Goal: Task Accomplishment & Management: Manage account settings

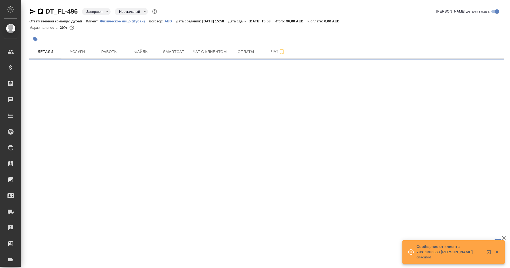
select select "RU"
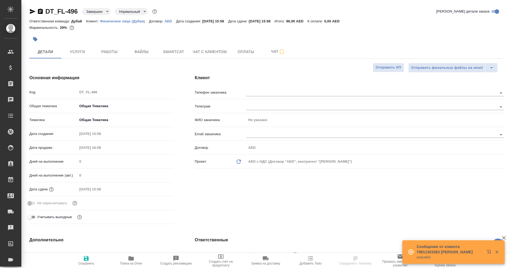
type textarea "x"
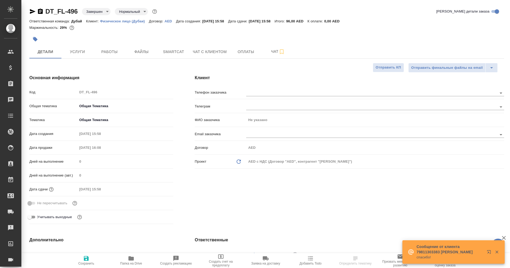
type textarea "x"
type input "Шорова Инесса"
type textarea "x"
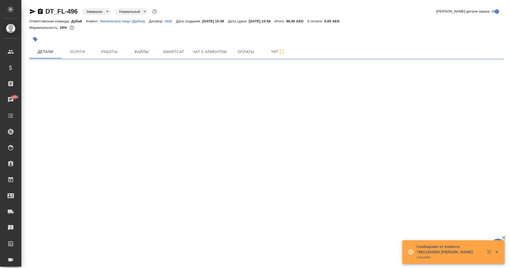
select select "RU"
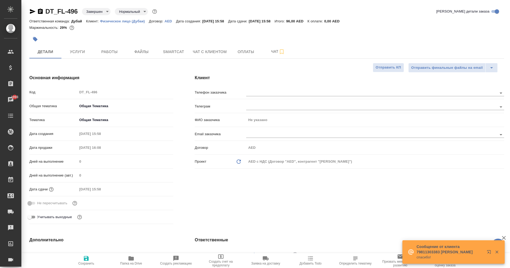
type textarea "x"
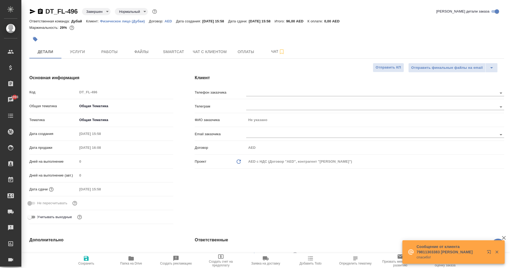
type textarea "x"
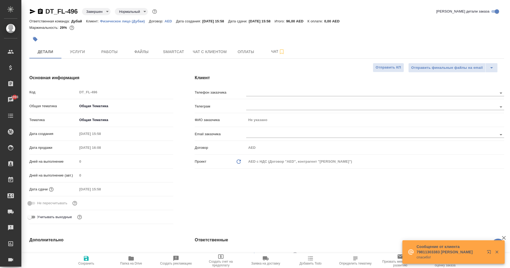
type textarea "x"
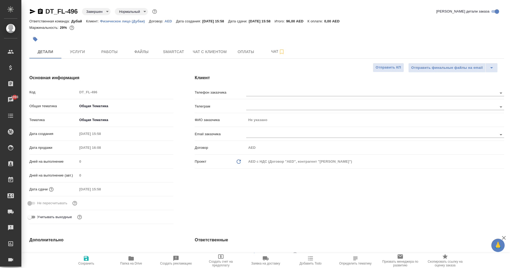
type textarea "x"
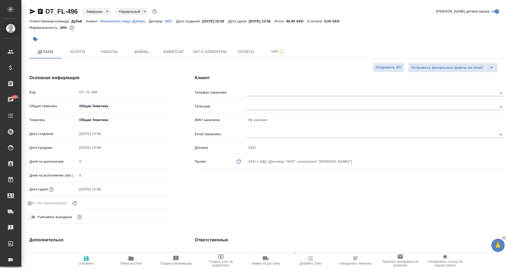
type textarea "x"
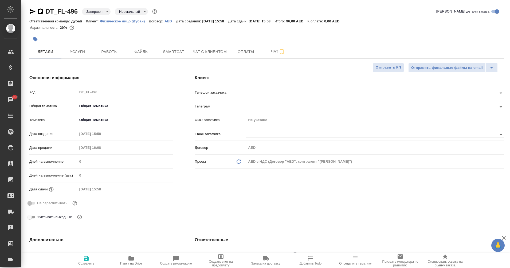
type textarea "x"
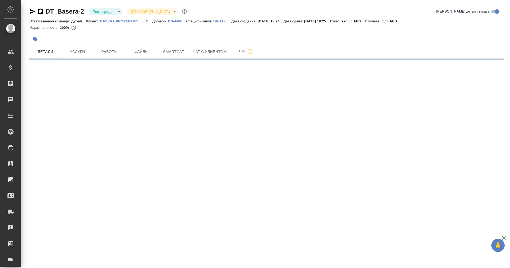
select select "RU"
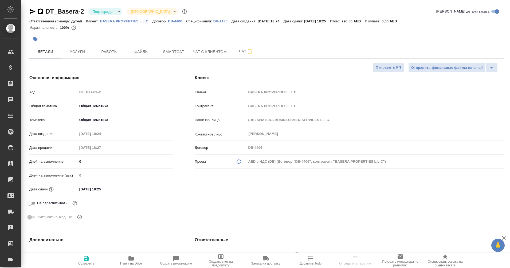
type textarea "x"
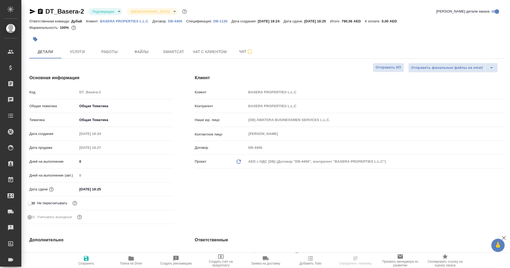
type textarea "x"
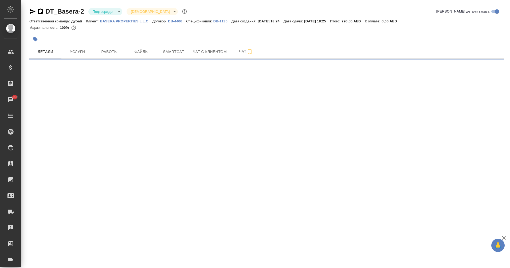
select select "RU"
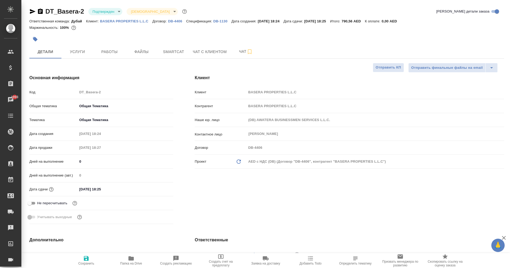
type textarea "x"
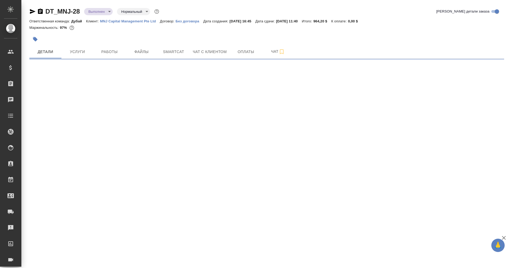
select select "RU"
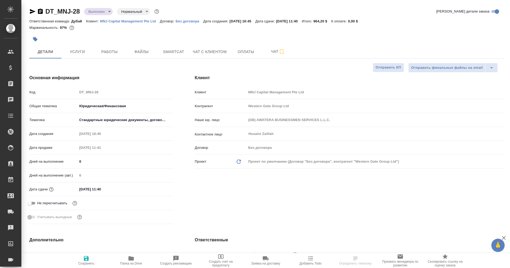
type textarea "x"
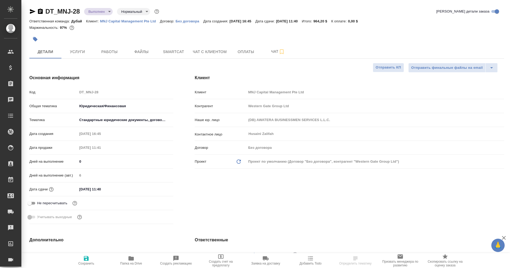
type textarea "x"
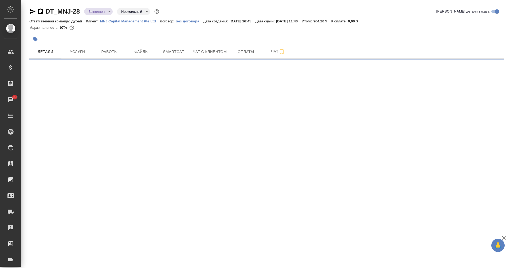
select select "RU"
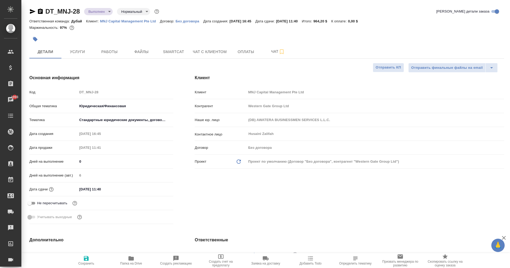
type textarea "x"
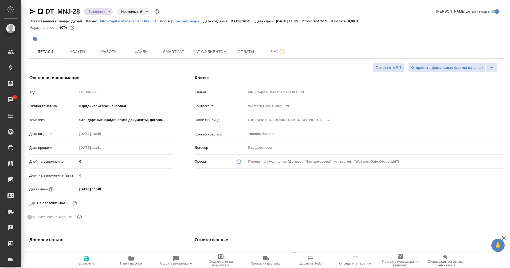
type textarea "x"
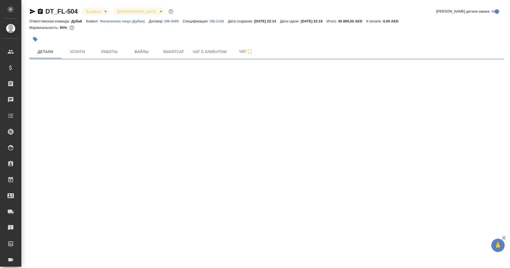
select select "RU"
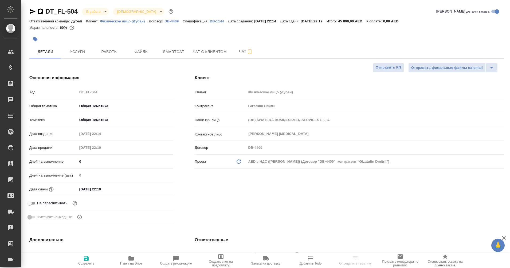
type textarea "x"
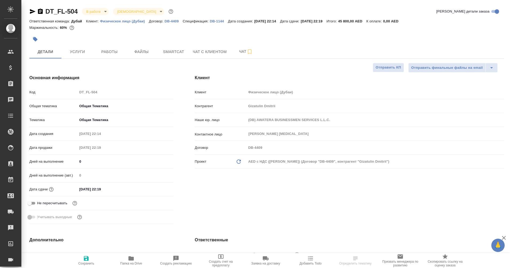
type textarea "x"
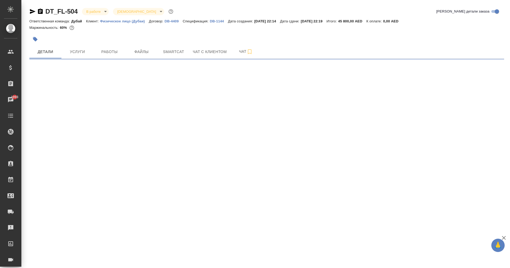
select select "RU"
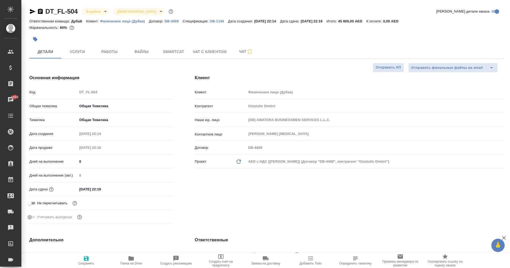
type textarea "x"
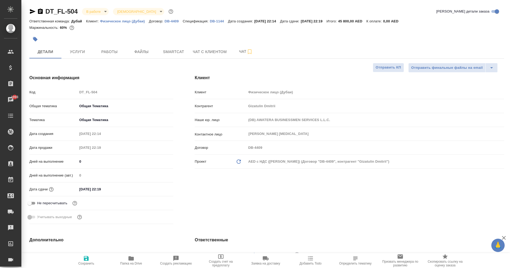
type textarea "x"
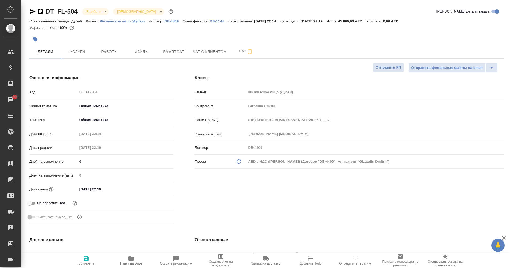
type textarea "x"
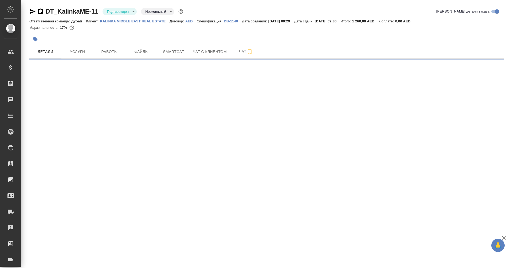
select select "RU"
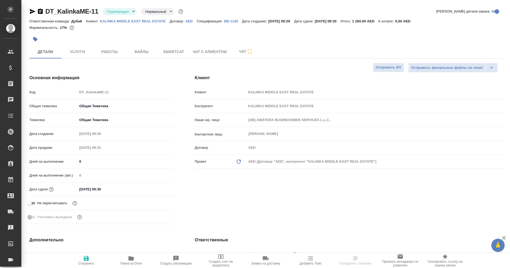
type textarea "x"
click at [107, 51] on span "Работы" at bounding box center [110, 52] width 26 height 7
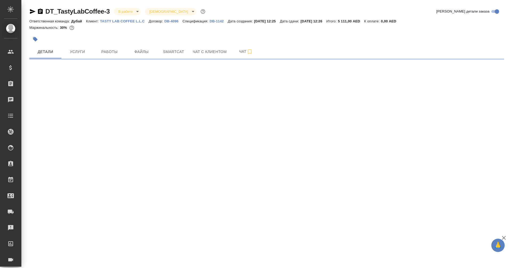
select select "RU"
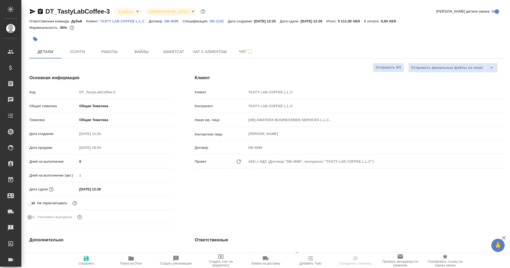
type textarea "x"
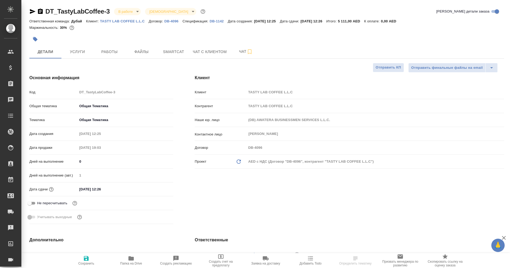
type textarea "x"
click at [122, 54] on button "Работы" at bounding box center [109, 51] width 32 height 13
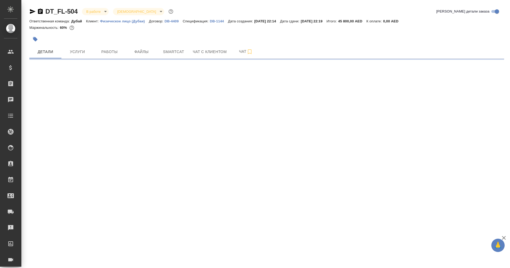
select select "RU"
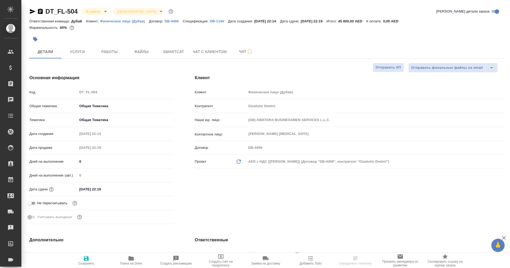
type textarea "x"
click at [109, 52] on span "Работы" at bounding box center [110, 52] width 26 height 7
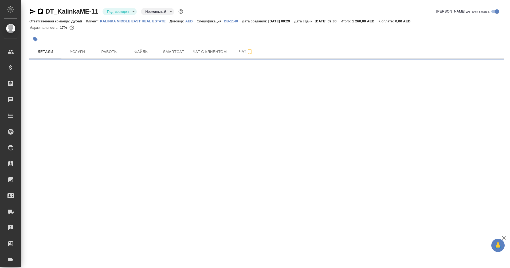
select select "RU"
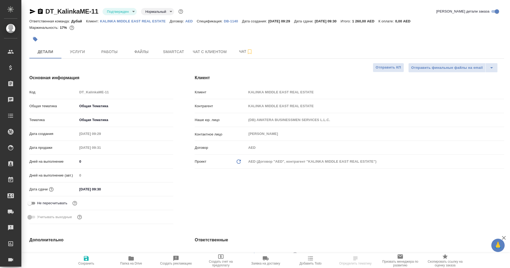
type textarea "x"
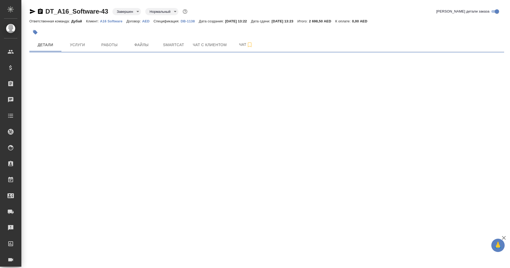
select select "RU"
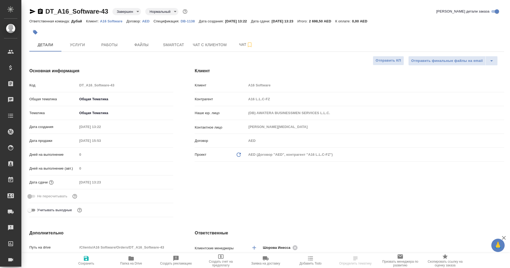
type textarea "x"
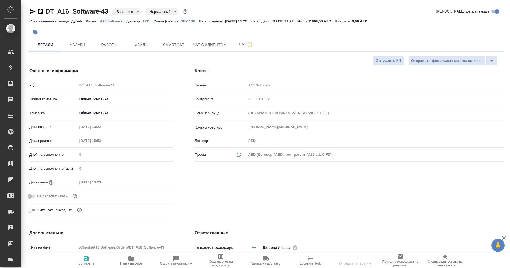
type textarea "x"
click at [74, 43] on span "Услуги" at bounding box center [78, 45] width 26 height 7
